Goal: Information Seeking & Learning: Learn about a topic

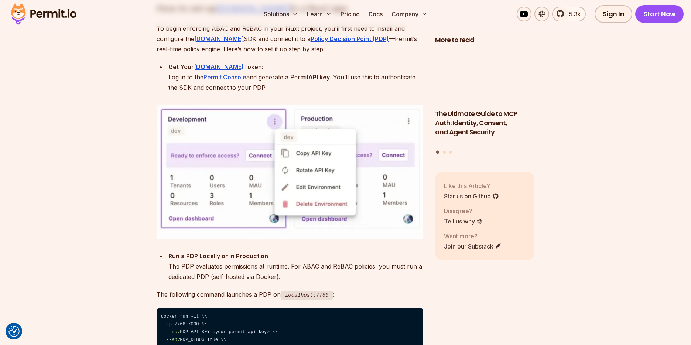
scroll to position [3135, 0]
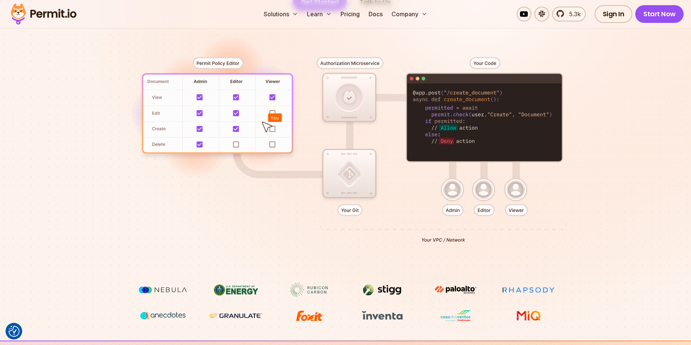
scroll to position [348, 0]
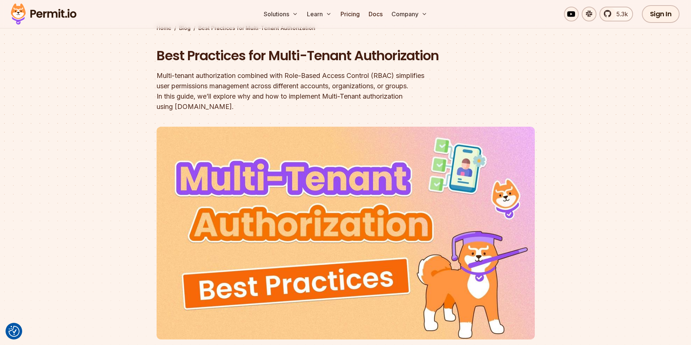
scroll to position [38, 0]
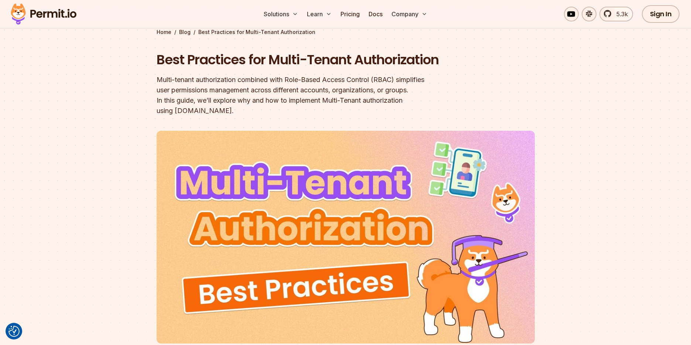
click at [615, 102] on section "Home / Blog / Best Practices for Multi-Tenant Authorization Best Practices for …" at bounding box center [345, 191] width 691 height 420
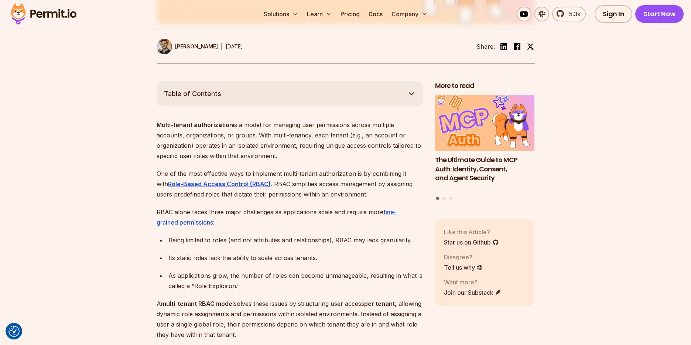
scroll to position [360, 0]
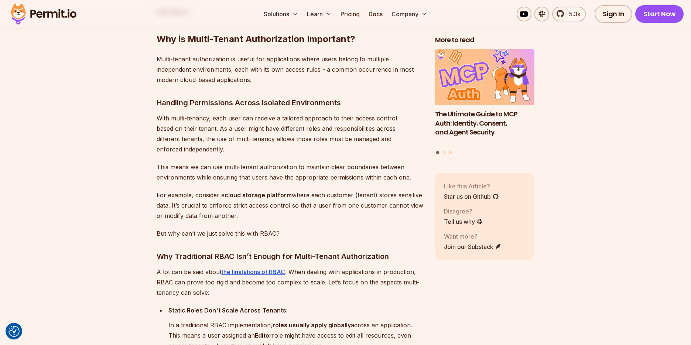
scroll to position [855, 0]
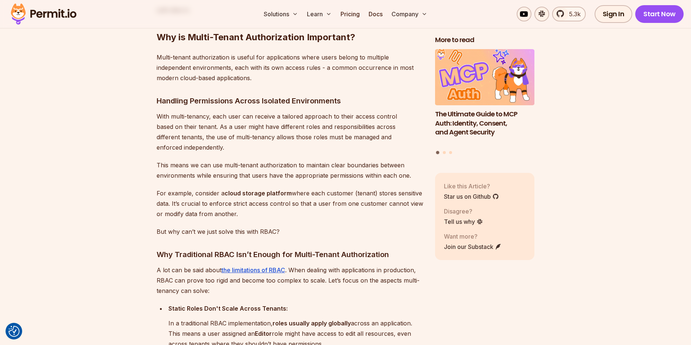
click at [258, 160] on p "This means we can use multi-tenant authorization to maintain clear boundaries b…" at bounding box center [290, 170] width 267 height 21
click at [251, 163] on p "This means we can use multi-tenant authorization to maintain clear boundaries b…" at bounding box center [290, 170] width 267 height 21
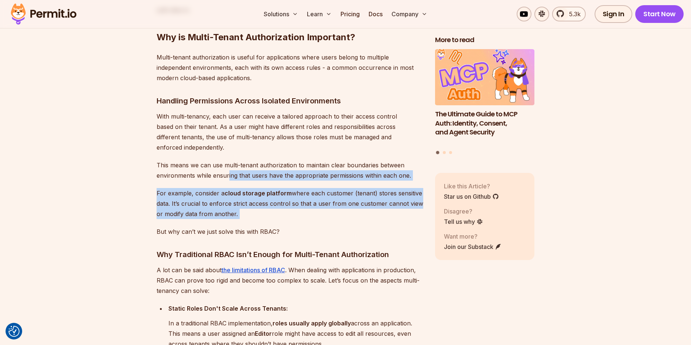
drag, startPoint x: 228, startPoint y: 174, endPoint x: 228, endPoint y: 217, distance: 42.5
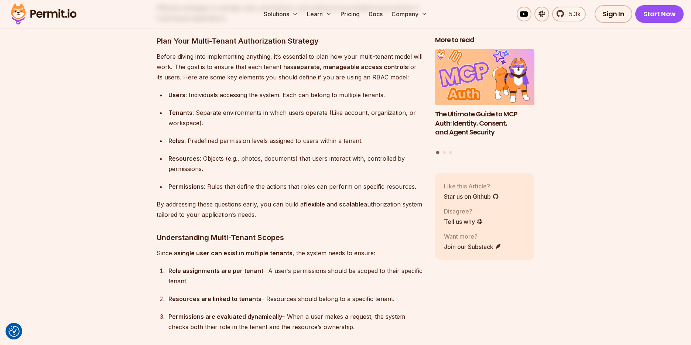
scroll to position [1900, 0]
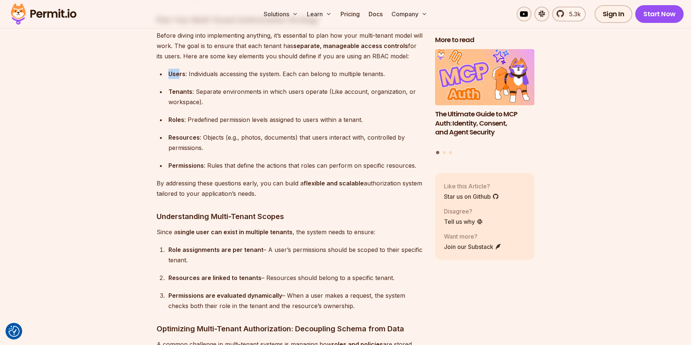
drag, startPoint x: 167, startPoint y: 67, endPoint x: 180, endPoint y: 71, distance: 13.0
click at [180, 71] on li "Users : Individuals accessing the system. Each can belong to multiple tenants." at bounding box center [294, 74] width 257 height 10
click at [183, 71] on strong "Users" at bounding box center [177, 73] width 17 height 7
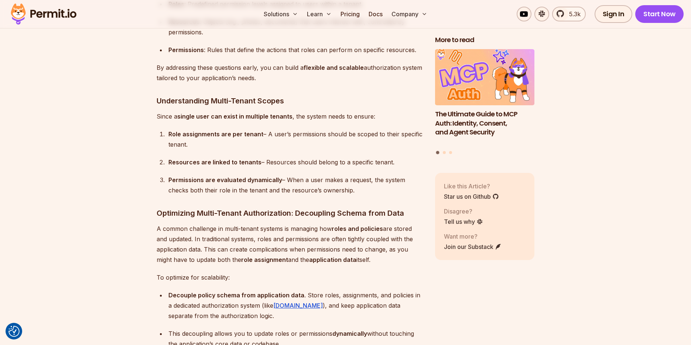
scroll to position [2022, 0]
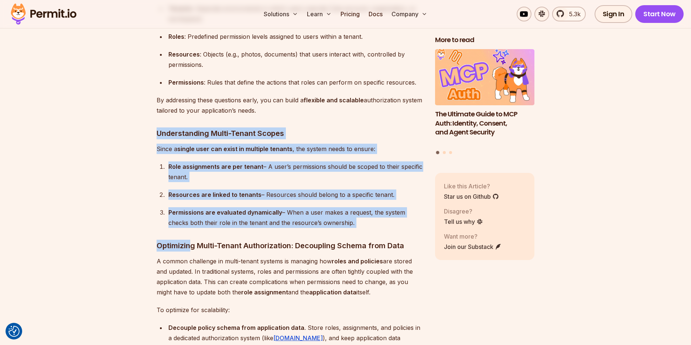
drag, startPoint x: 191, startPoint y: 123, endPoint x: 191, endPoint y: 245, distance: 121.6
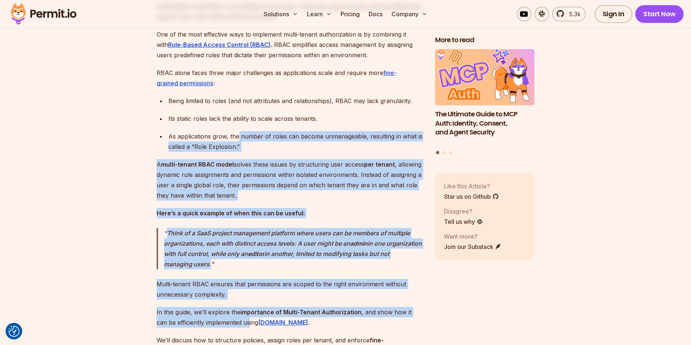
drag, startPoint x: 239, startPoint y: 140, endPoint x: 239, endPoint y: 357, distance: 217.3
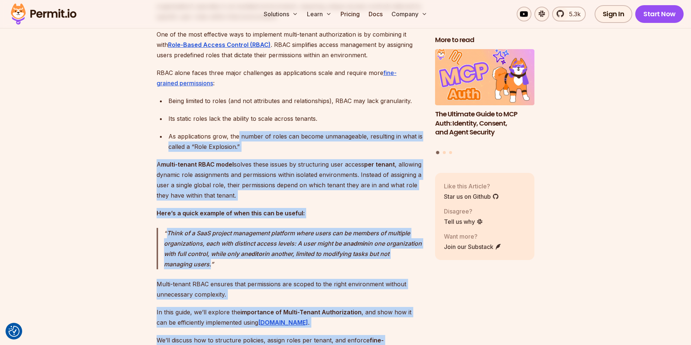
scroll to position [538, 0]
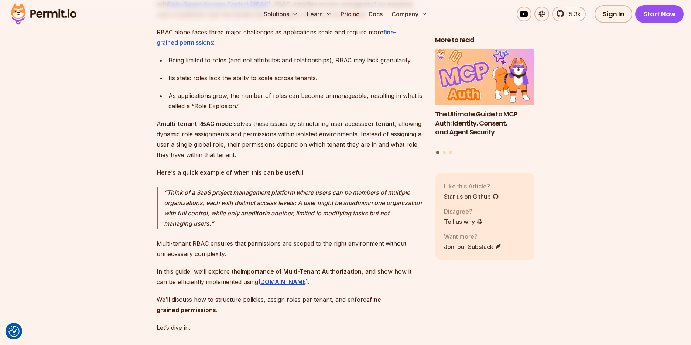
click at [344, 132] on p "A multi-tenant RBAC model solves these issues by structuring user access per te…" at bounding box center [290, 139] width 267 height 41
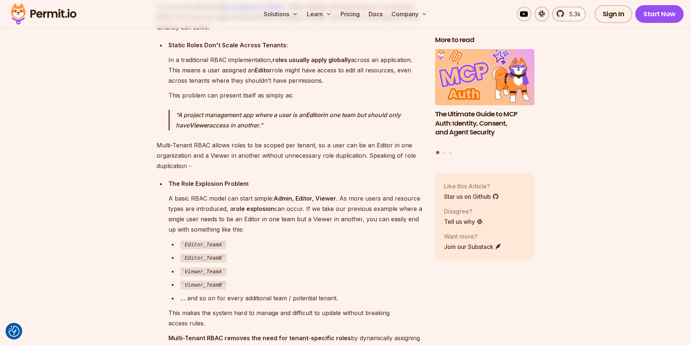
scroll to position [1121, 0]
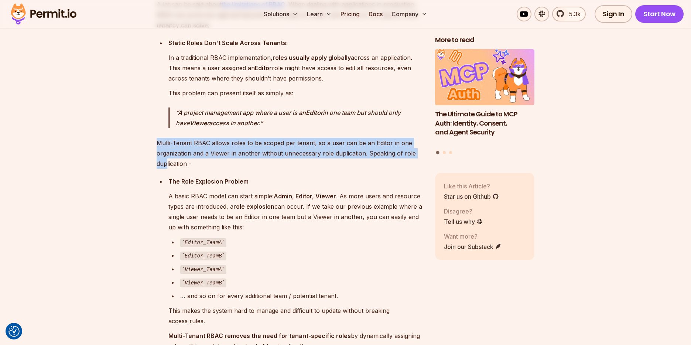
drag, startPoint x: 142, startPoint y: 140, endPoint x: 166, endPoint y: 158, distance: 29.0
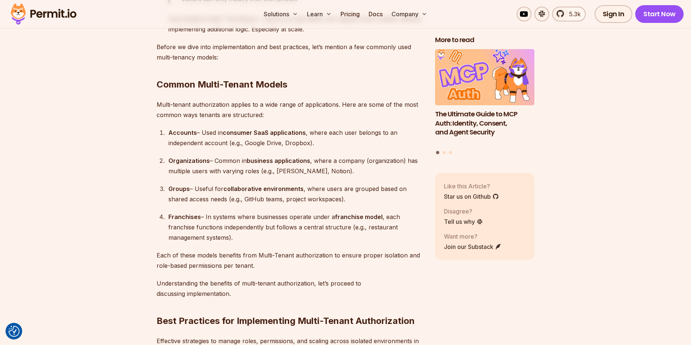
scroll to position [1552, 0]
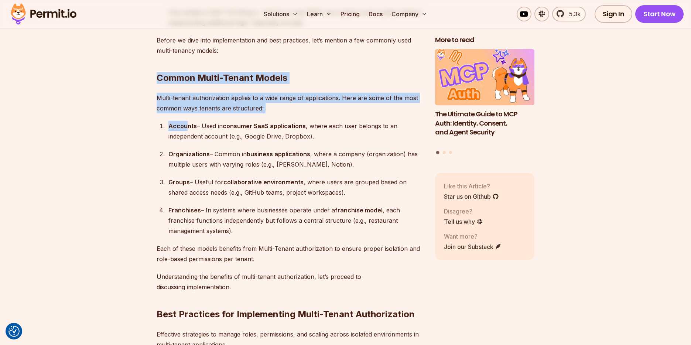
drag, startPoint x: 154, startPoint y: 65, endPoint x: 187, endPoint y: 126, distance: 69.0
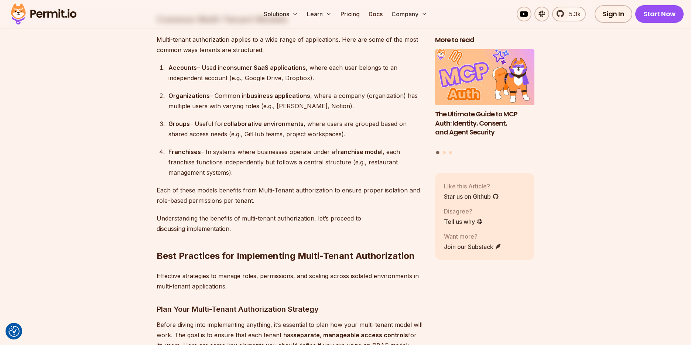
scroll to position [1611, 0]
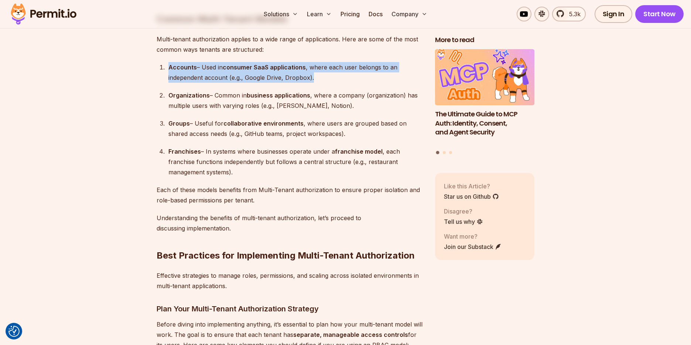
drag, startPoint x: 169, startPoint y: 59, endPoint x: 319, endPoint y: 79, distance: 151.4
click at [319, 79] on div "Accounts – Used in consumer SaaS applications , where each user belongs to an i…" at bounding box center [296, 72] width 255 height 21
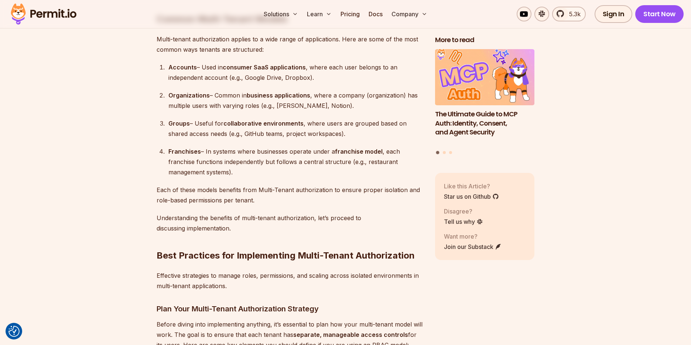
click at [255, 120] on strong "collaborative environments" at bounding box center [264, 123] width 80 height 7
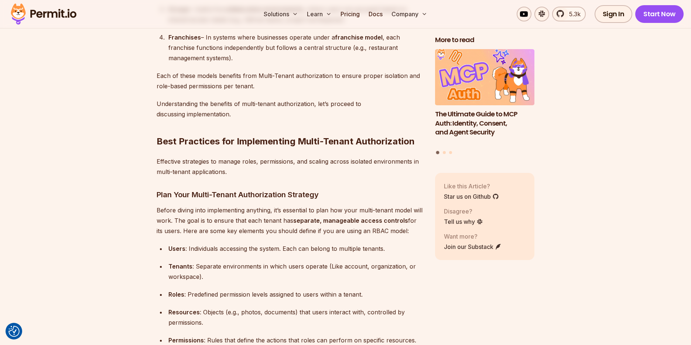
scroll to position [1726, 0]
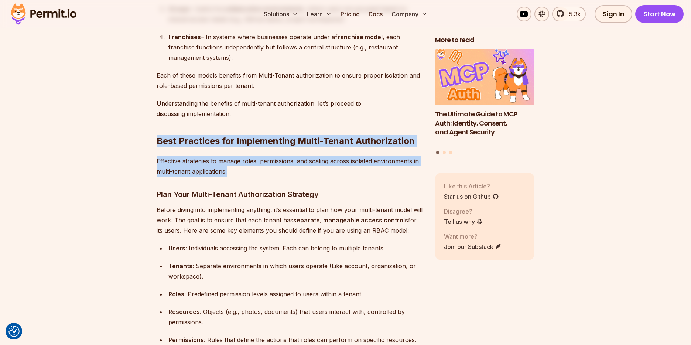
drag, startPoint x: 187, startPoint y: 141, endPoint x: 336, endPoint y: 176, distance: 153.3
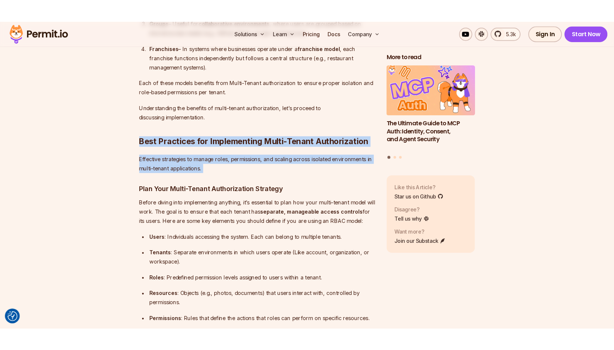
scroll to position [1730, 0]
